Goal: Information Seeking & Learning: Understand process/instructions

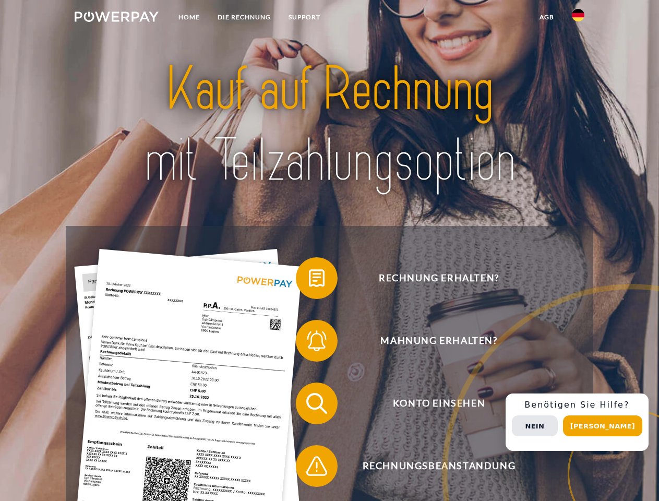
click at [116, 18] on img at bounding box center [117, 16] width 84 height 10
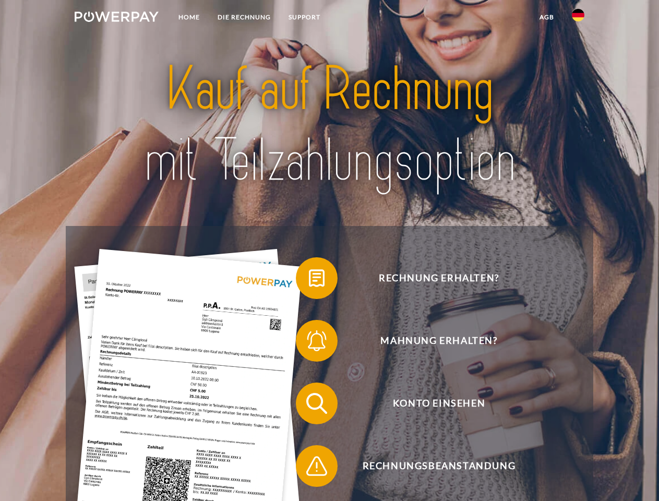
click at [578, 18] on img at bounding box center [578, 15] width 13 height 13
click at [546, 17] on link "agb" at bounding box center [547, 17] width 32 height 19
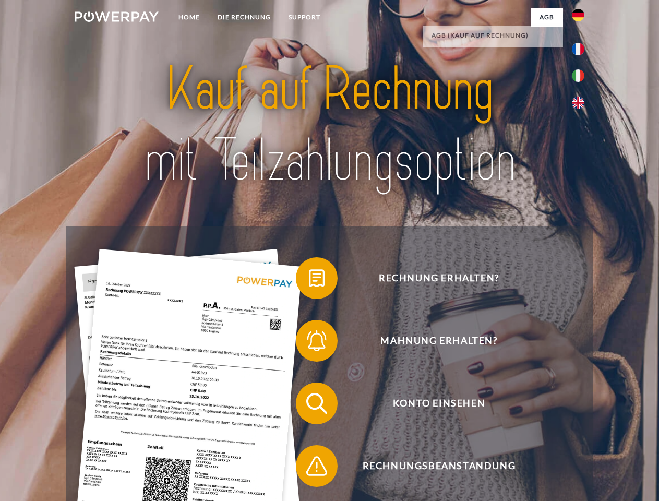
click at [309, 280] on span at bounding box center [301, 278] width 52 height 52
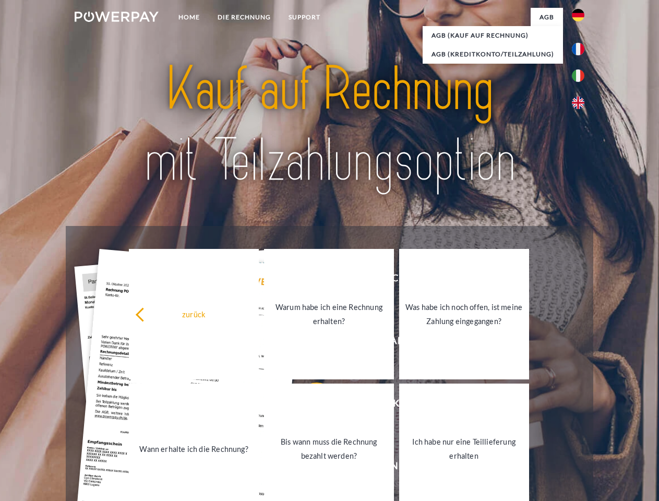
click at [309, 343] on div "Rechnung erhalten? Mahnung erhalten? Konto einsehen" at bounding box center [329, 435] width 527 height 418
click at [309, 406] on link "Bis wann muss die Rechnung bezahlt werden?" at bounding box center [329, 449] width 130 height 130
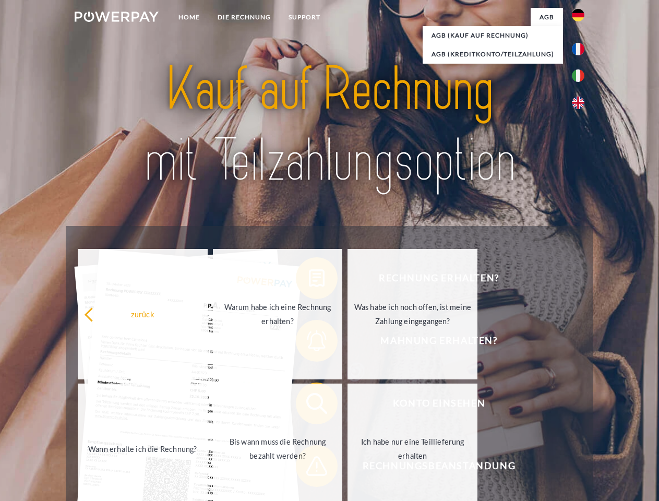
click at [309, 468] on span at bounding box center [301, 466] width 52 height 52
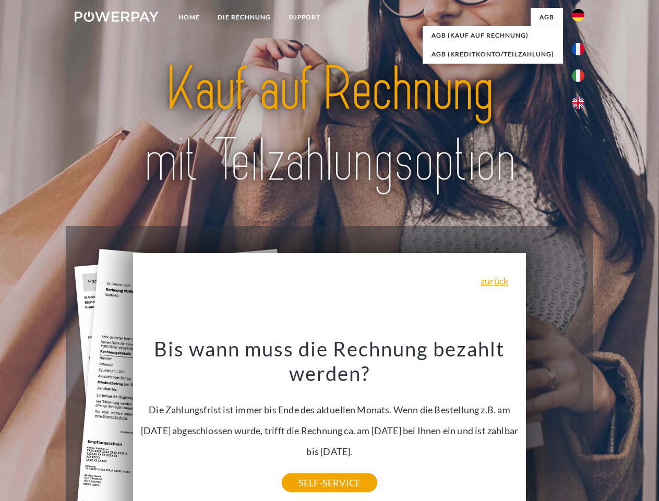
click at [581, 422] on div "Rechnung erhalten? Mahnung erhalten? Konto einsehen" at bounding box center [329, 435] width 527 height 418
click at [555, 424] on span "Konto einsehen" at bounding box center [439, 404] width 256 height 42
click at [606, 426] on header "Home DIE RECHNUNG SUPPORT" at bounding box center [329, 360] width 659 height 721
